Goal: Task Accomplishment & Management: Use online tool/utility

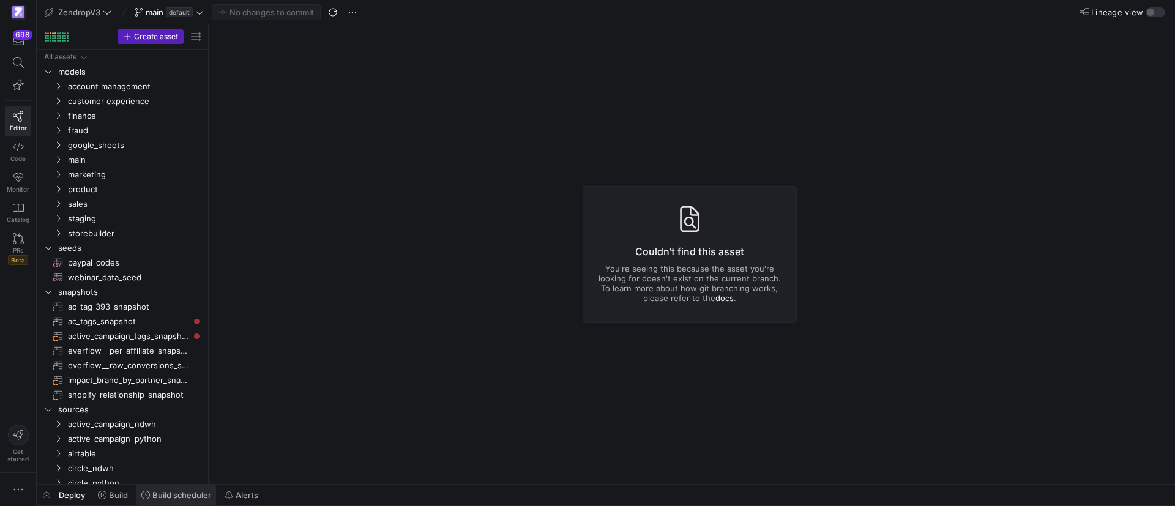
click at [156, 496] on span "Build scheduler" at bounding box center [181, 495] width 59 height 10
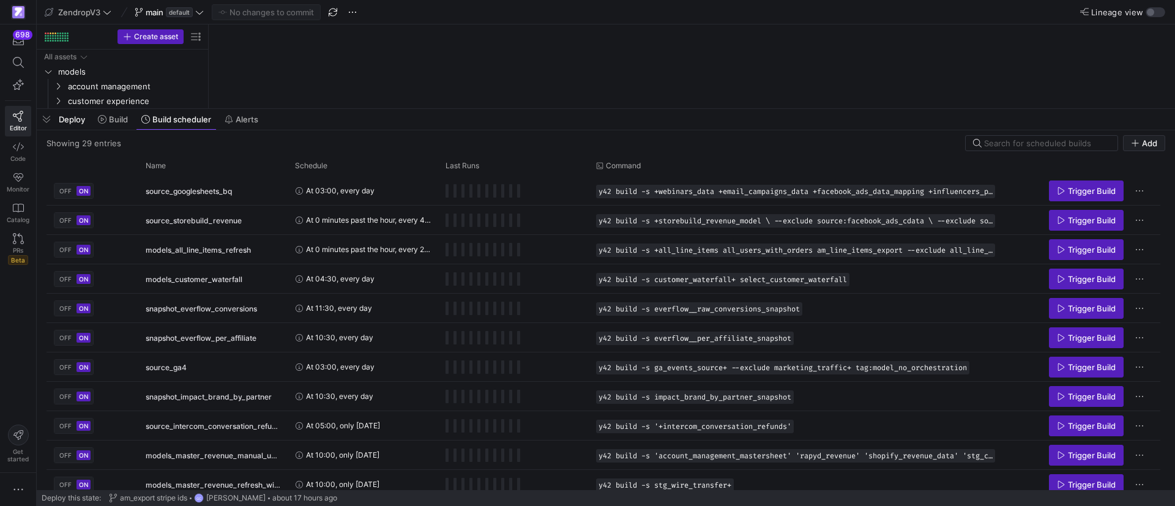
drag, startPoint x: 353, startPoint y: 280, endPoint x: 405, endPoint y: 106, distance: 181.4
click at [405, 106] on div at bounding box center [606, 108] width 1138 height 5
click at [176, 174] on div "Name" at bounding box center [213, 166] width 135 height 20
click at [175, 170] on div "Name" at bounding box center [209, 165] width 126 height 13
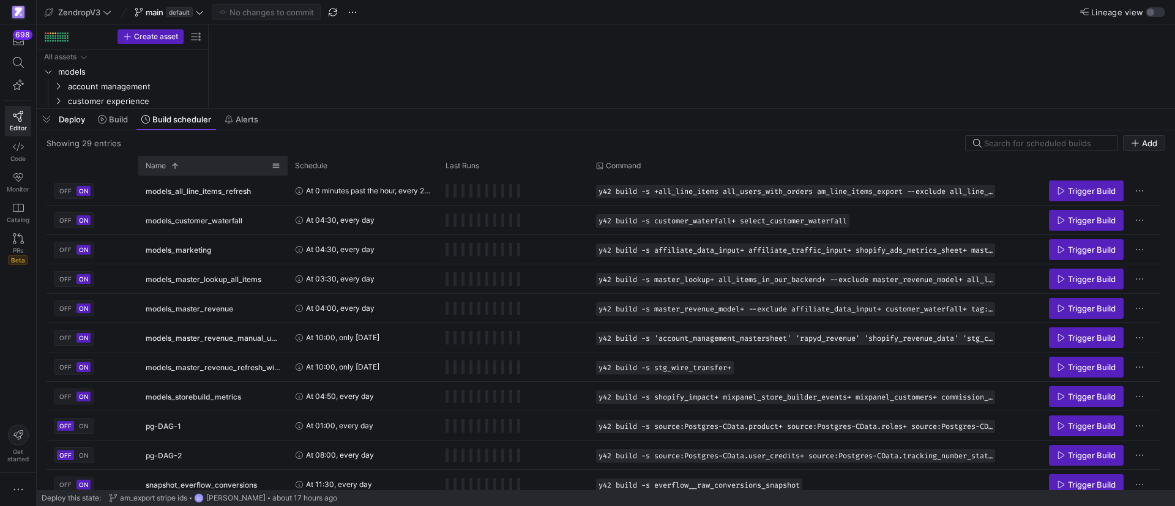
click at [182, 170] on div "Name 1" at bounding box center [209, 165] width 126 height 13
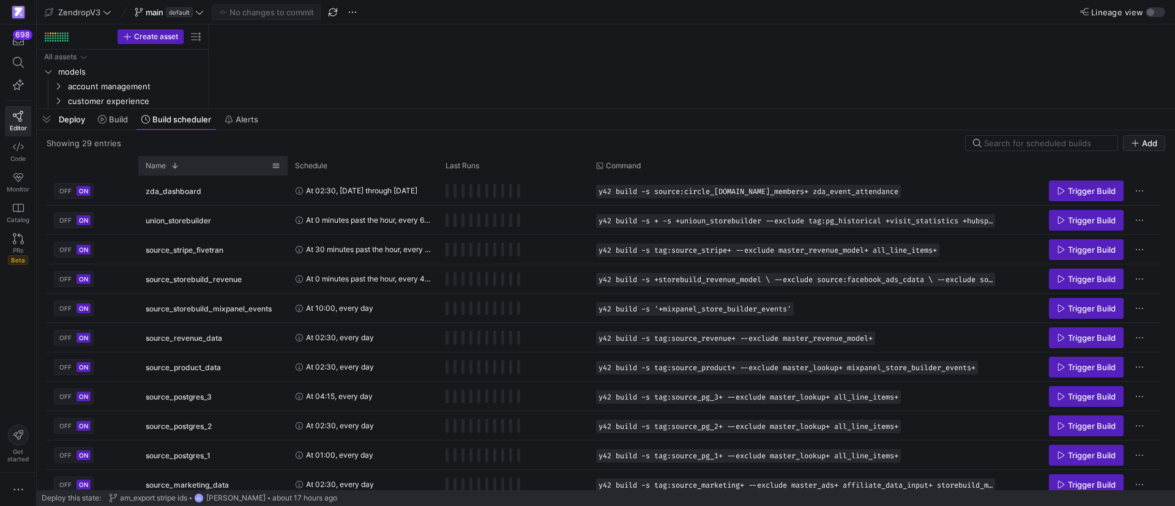
click at [182, 170] on div "Name 1" at bounding box center [209, 165] width 126 height 13
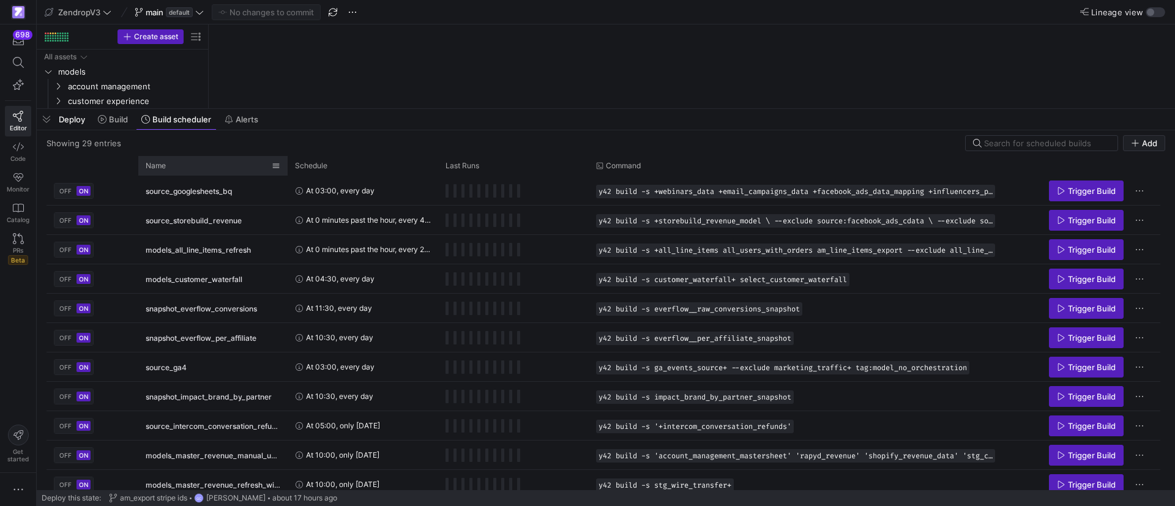
click at [182, 170] on div "Name" at bounding box center [209, 165] width 126 height 13
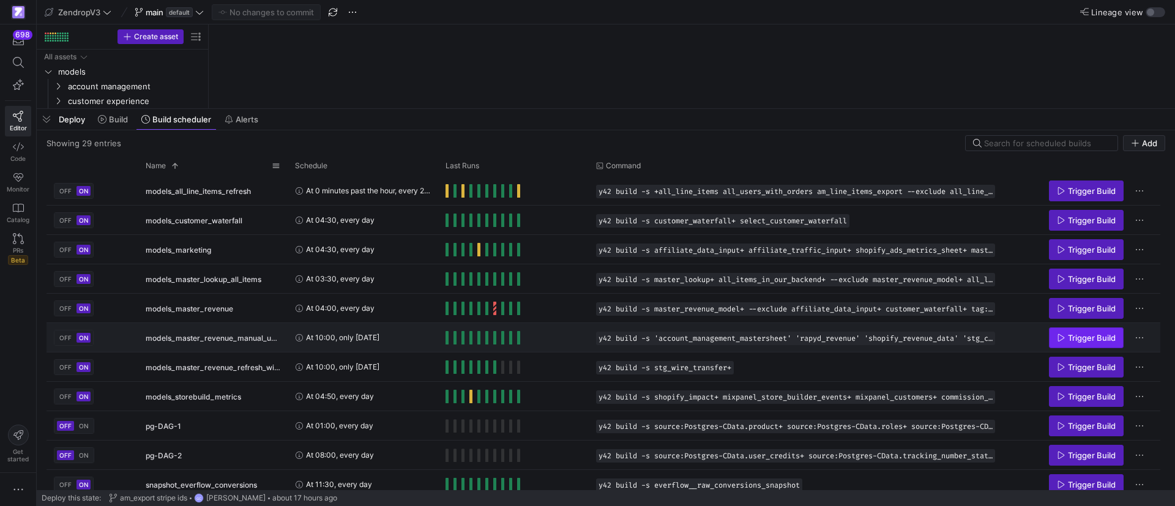
click at [1083, 337] on span "Trigger Build" at bounding box center [1092, 338] width 48 height 10
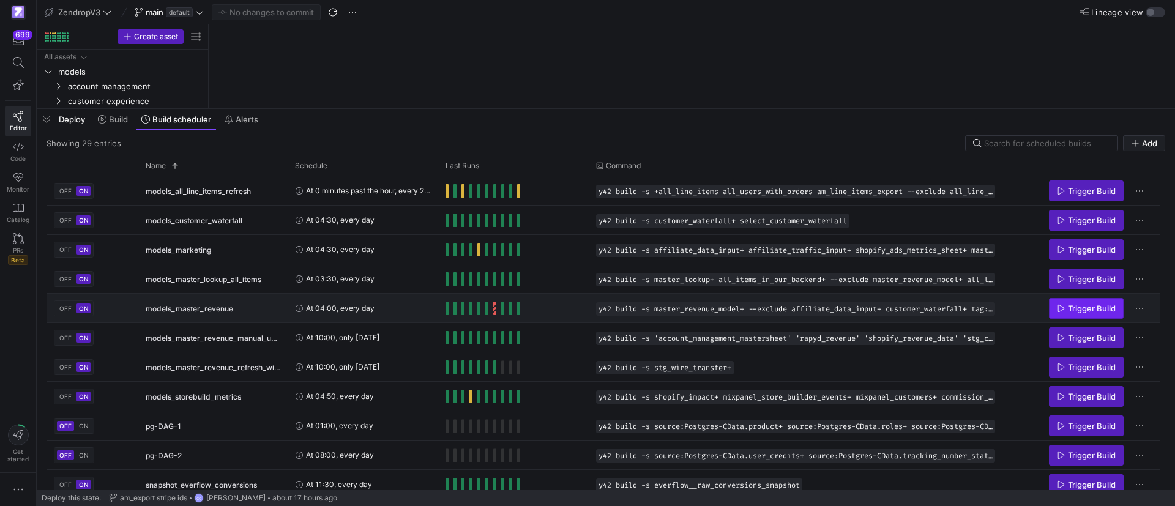
click at [1080, 306] on span "Trigger Build" at bounding box center [1092, 308] width 48 height 10
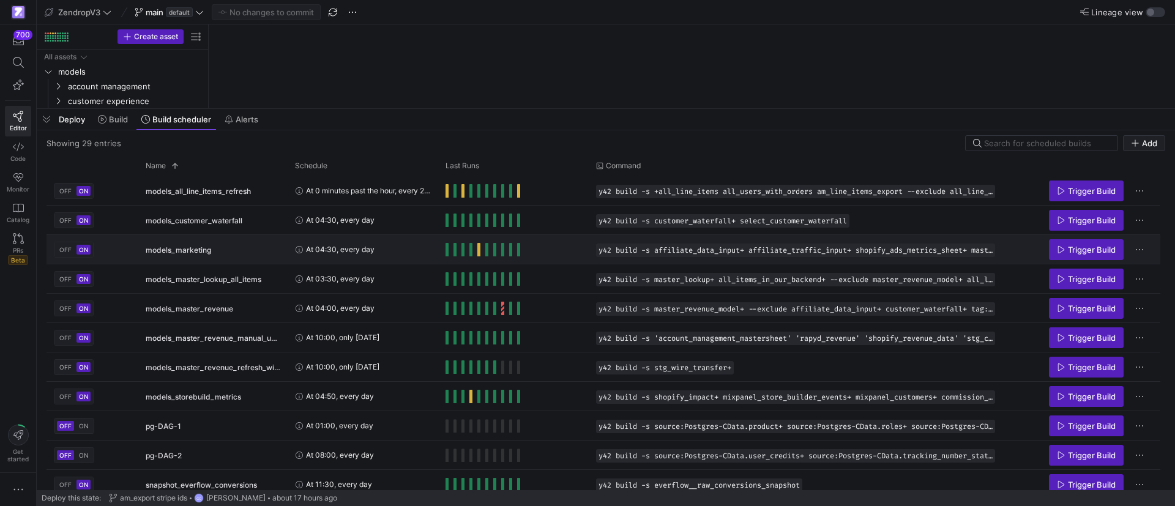
click at [1091, 249] on span "Trigger Build" at bounding box center [1092, 250] width 48 height 10
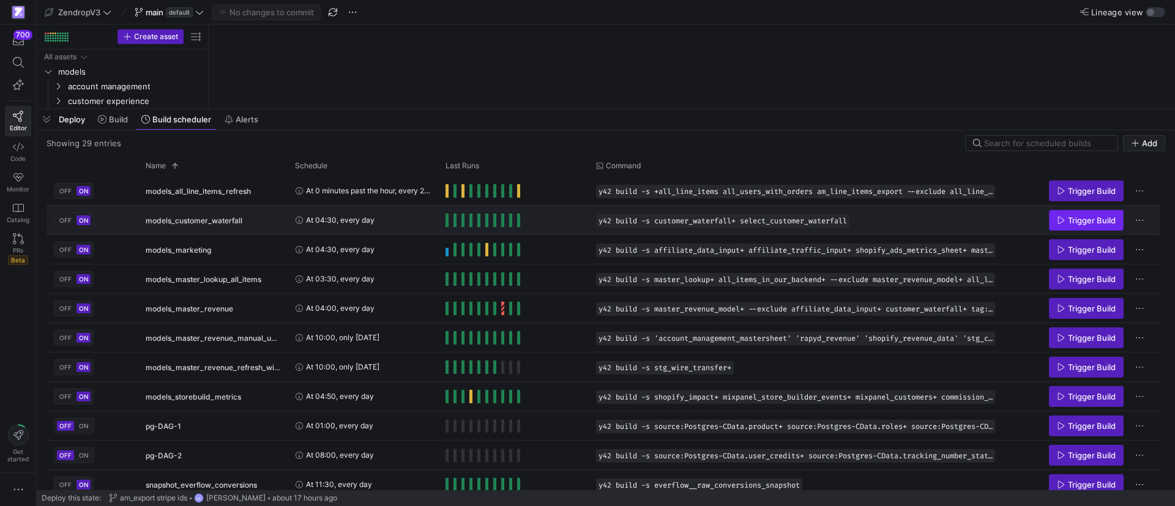
click at [1091, 224] on span "Trigger Build" at bounding box center [1092, 220] width 48 height 10
